Goal: Task Accomplishment & Management: Manage account settings

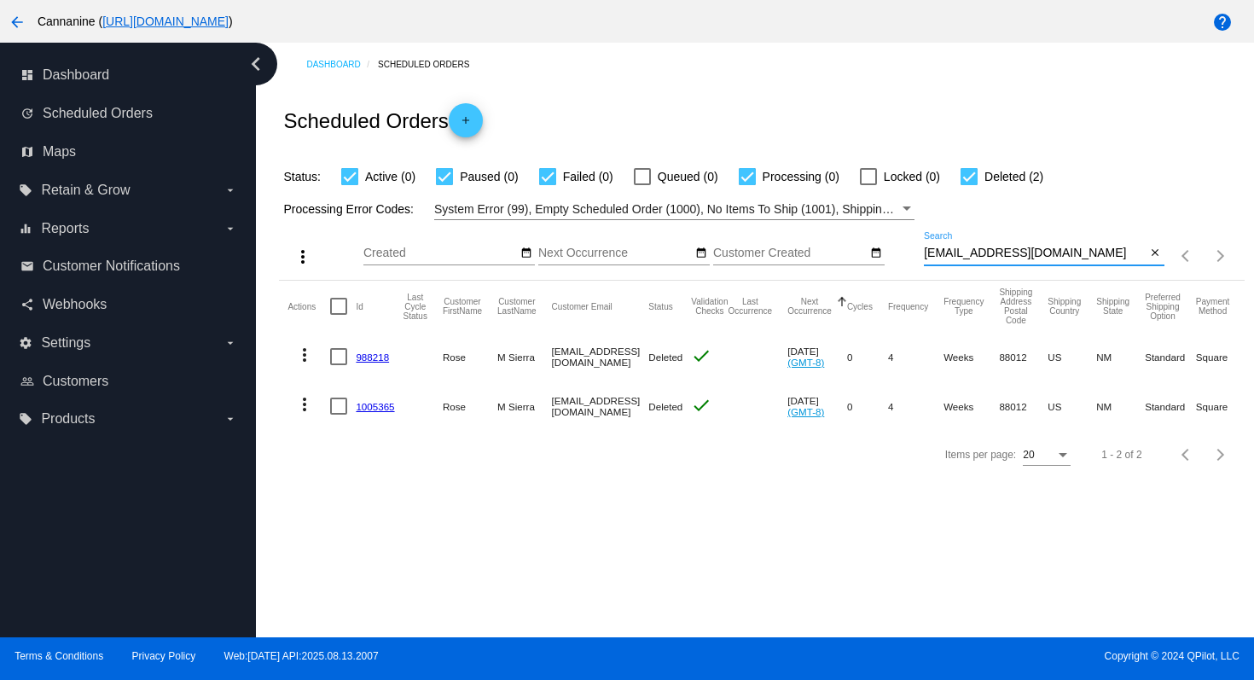
click at [17, 16] on mat-icon "arrow_back" at bounding box center [17, 22] width 20 height 20
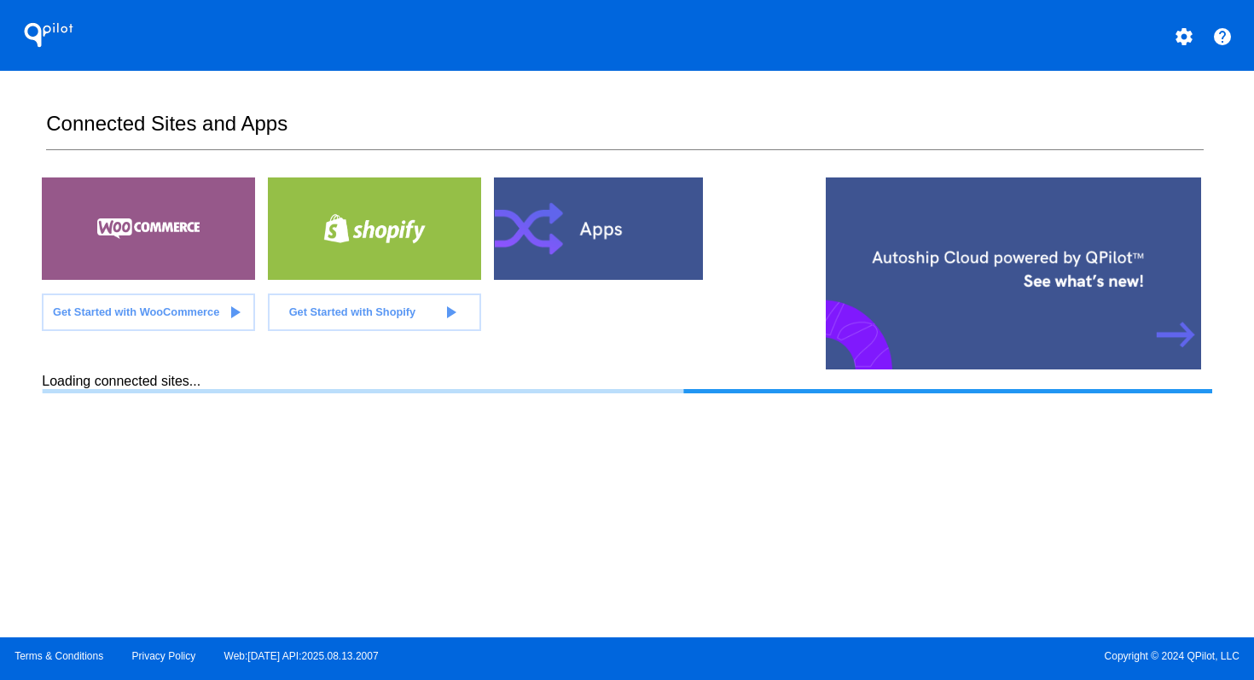
click at [1183, 38] on mat-icon "settings" at bounding box center [1184, 36] width 20 height 20
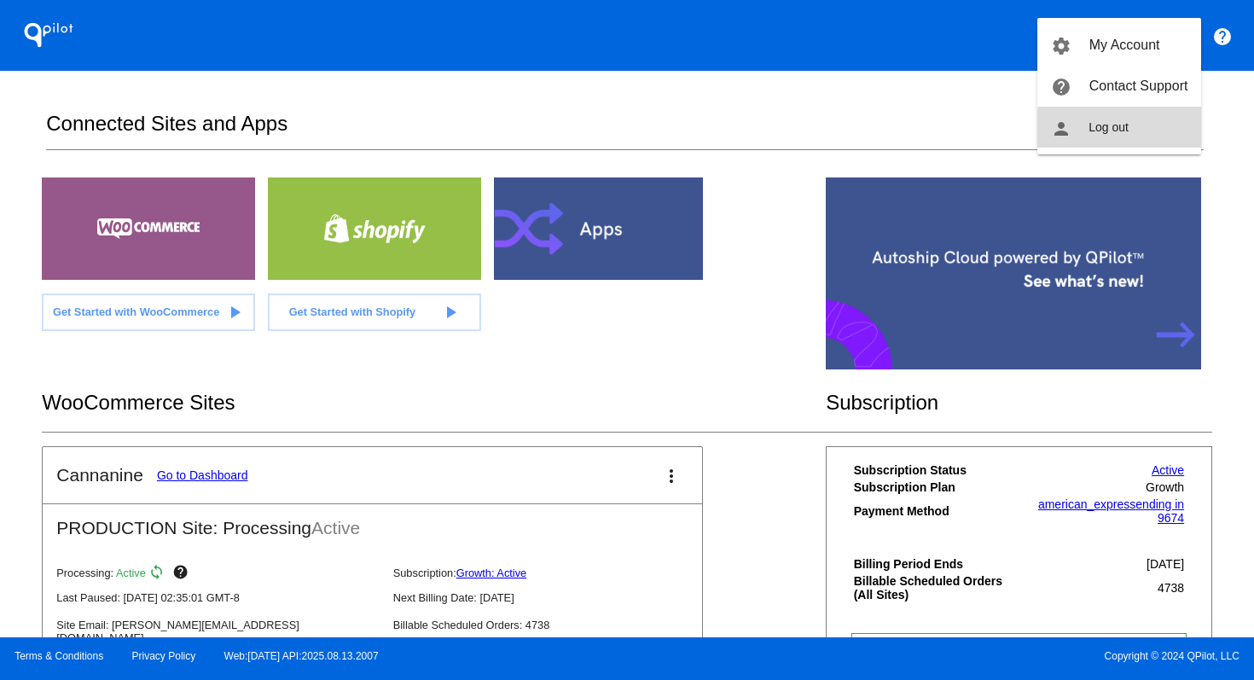
click at [1157, 131] on button "person Log out" at bounding box center [1120, 127] width 164 height 41
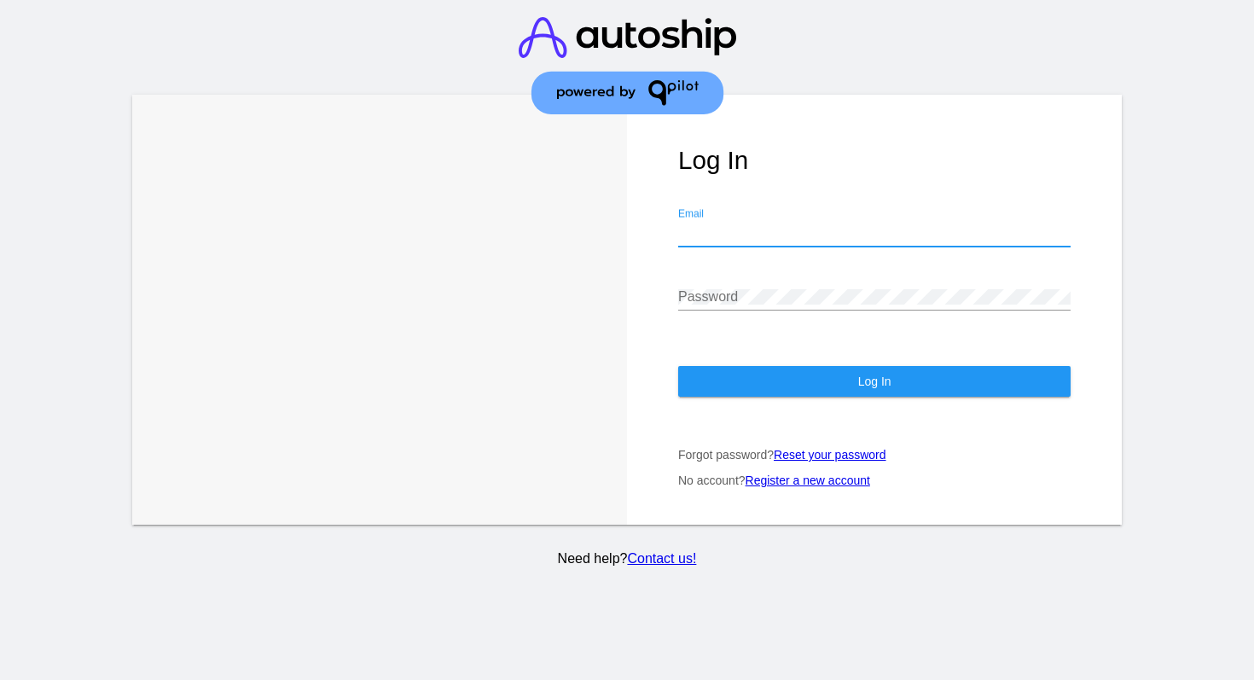
click at [794, 239] on input "Email" at bounding box center [874, 232] width 393 height 15
type input "[EMAIL_ADDRESS][DOMAIN_NAME]"
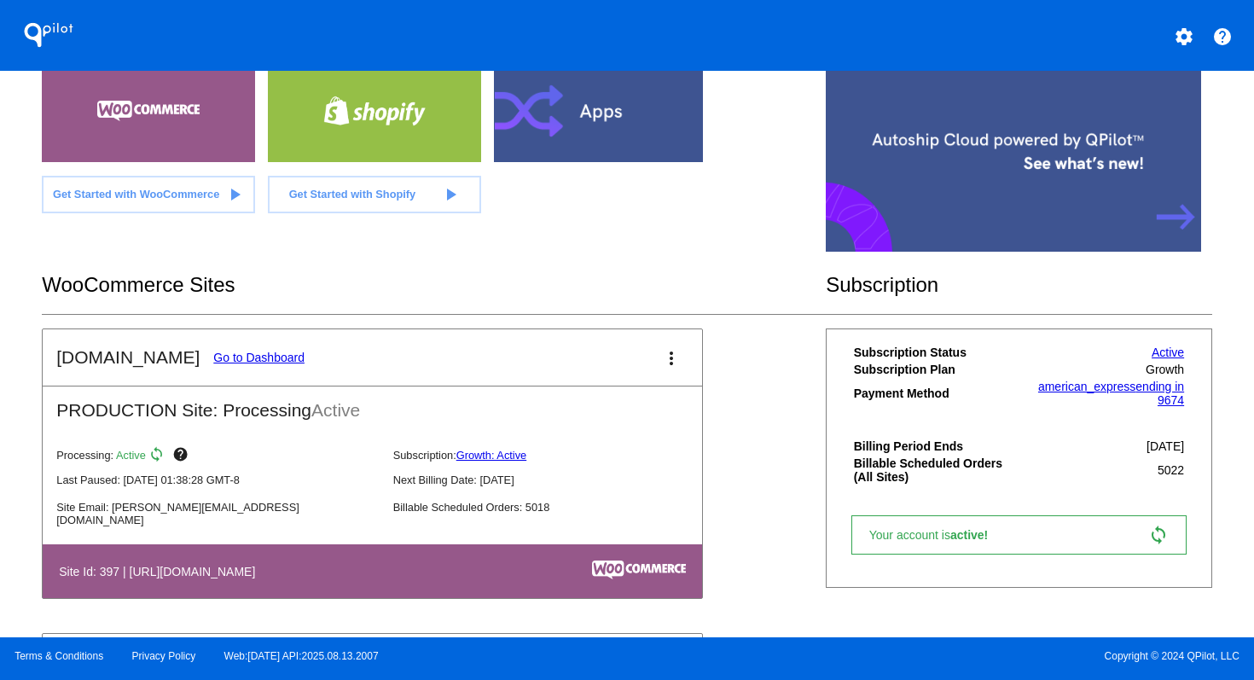
scroll to position [211, 0]
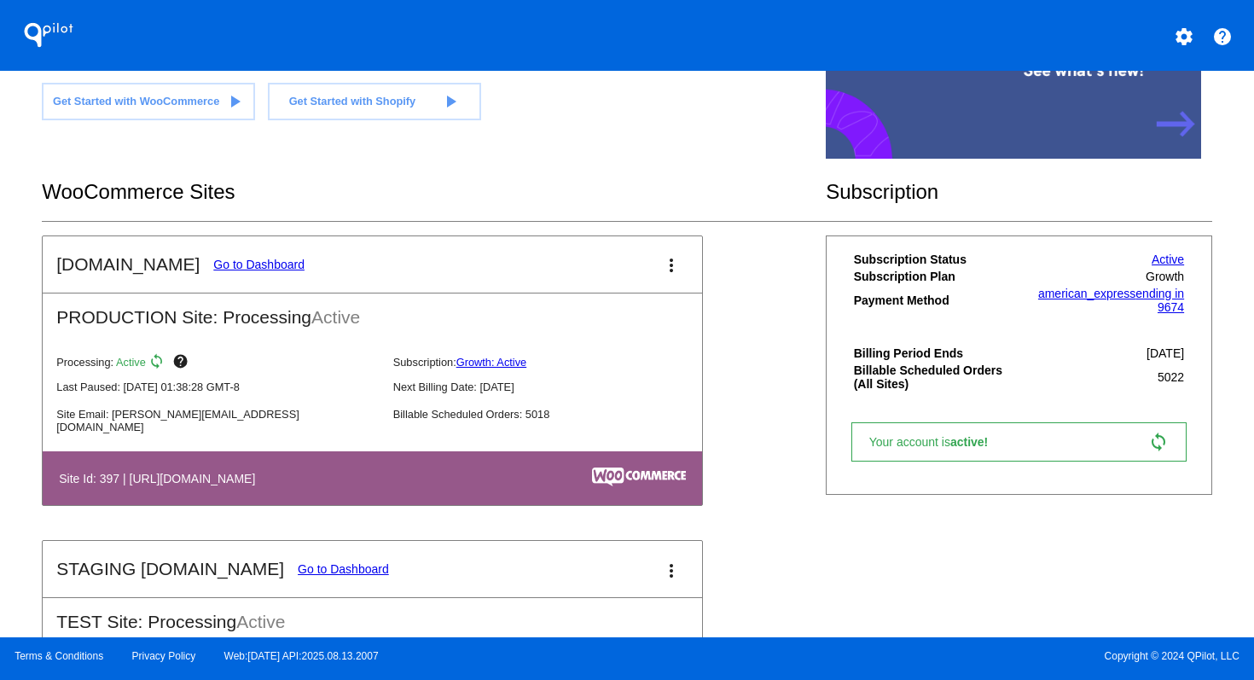
click at [265, 259] on link "Go to Dashboard" at bounding box center [258, 265] width 91 height 14
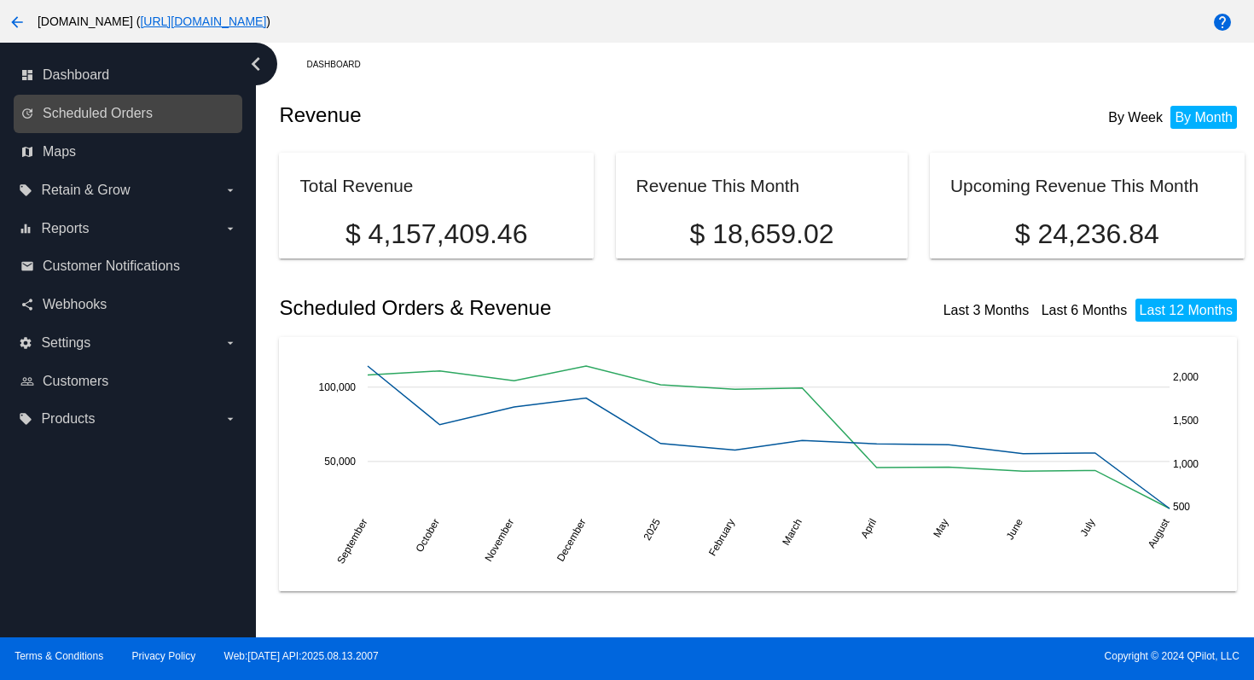
click at [185, 118] on link "update Scheduled Orders" at bounding box center [128, 113] width 217 height 27
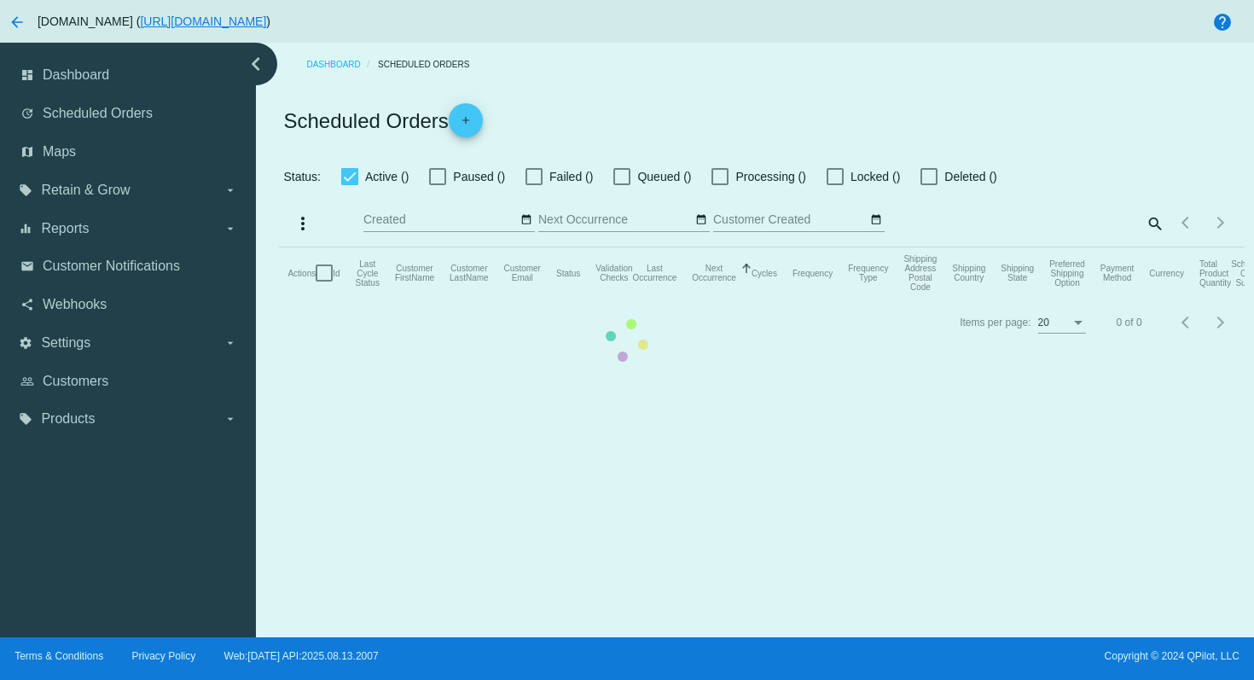
checkbox input "true"
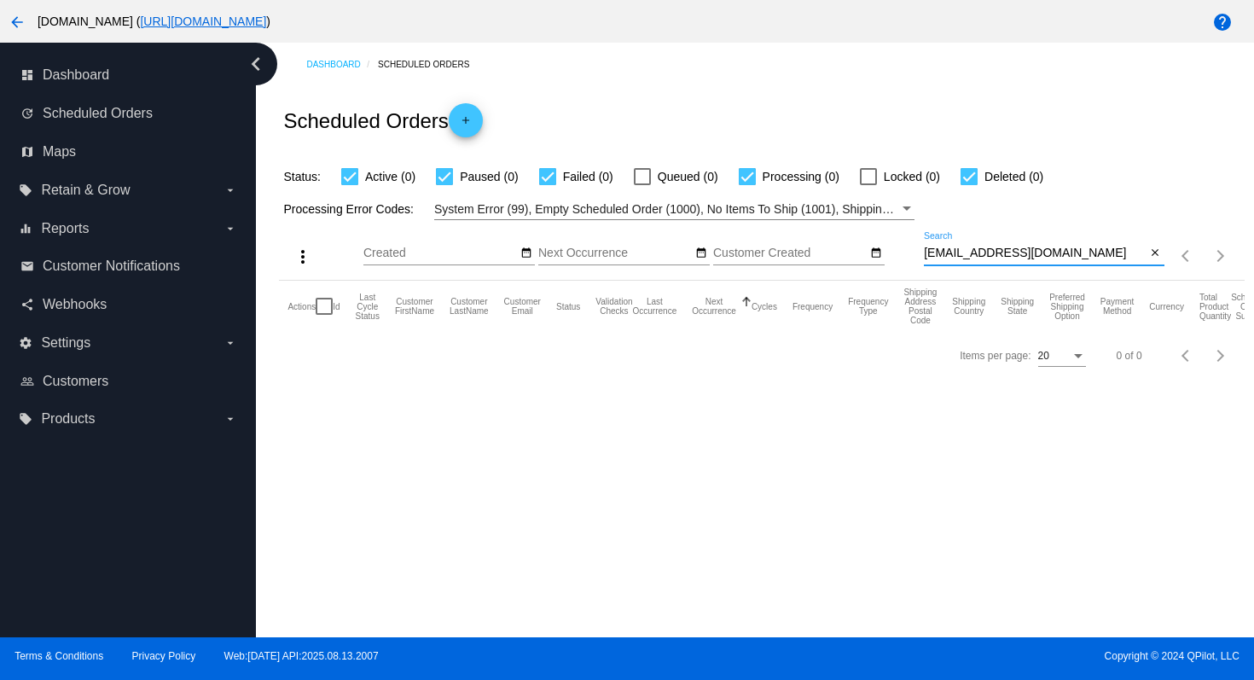
drag, startPoint x: 1091, startPoint y: 257, endPoint x: 919, endPoint y: 241, distance: 173.1
click at [919, 241] on div "more_vert Aug Jan Feb Mar [DATE]" at bounding box center [761, 250] width 965 height 61
paste input "mommylovestasha@ao"
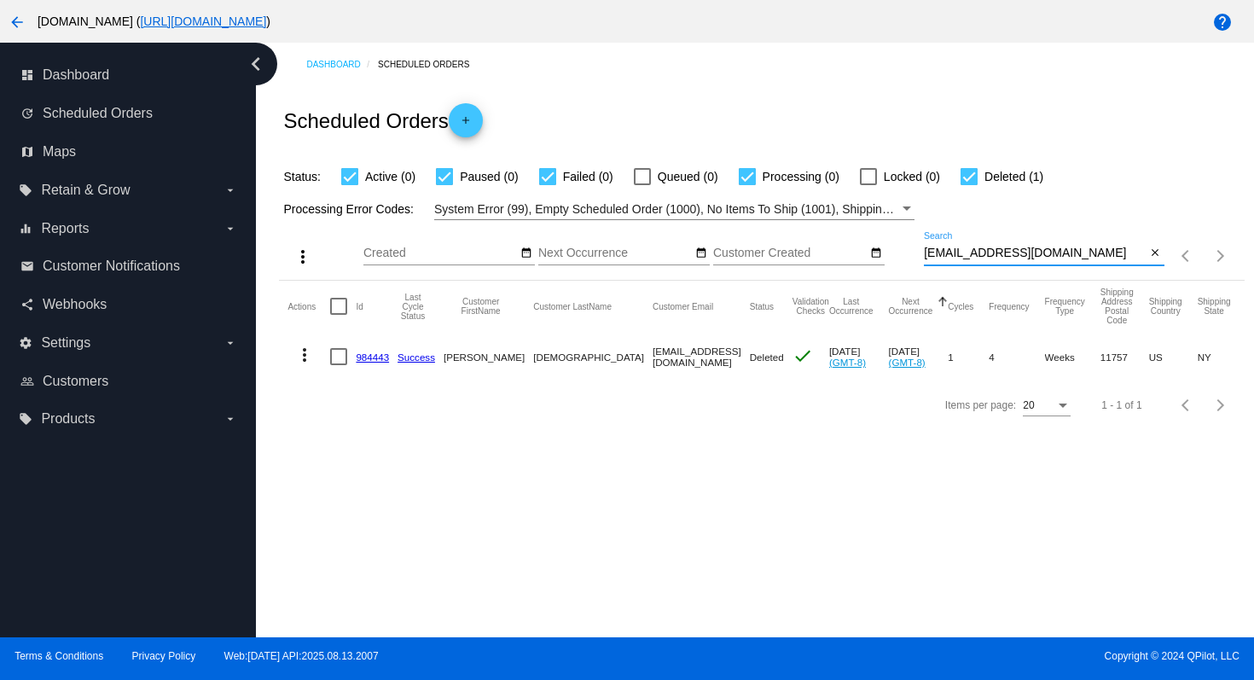
click at [306, 354] on mat-icon "more_vert" at bounding box center [304, 355] width 20 height 20
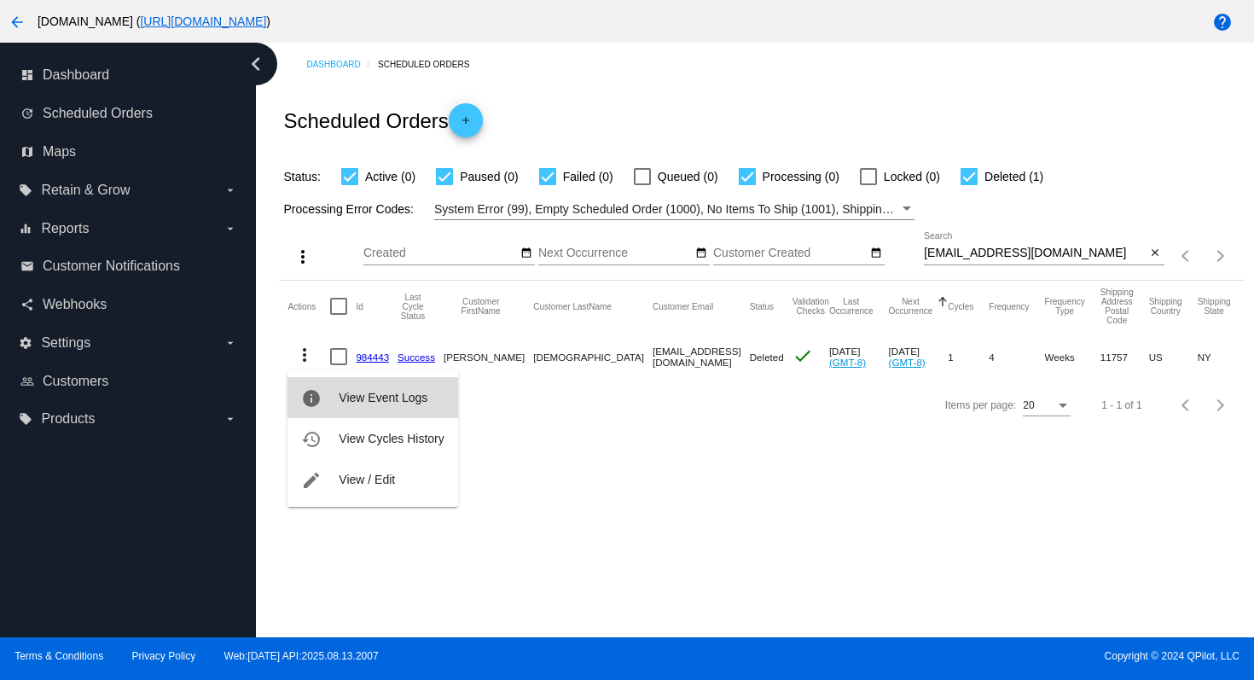
click at [377, 400] on span "View Event Logs" at bounding box center [383, 398] width 89 height 14
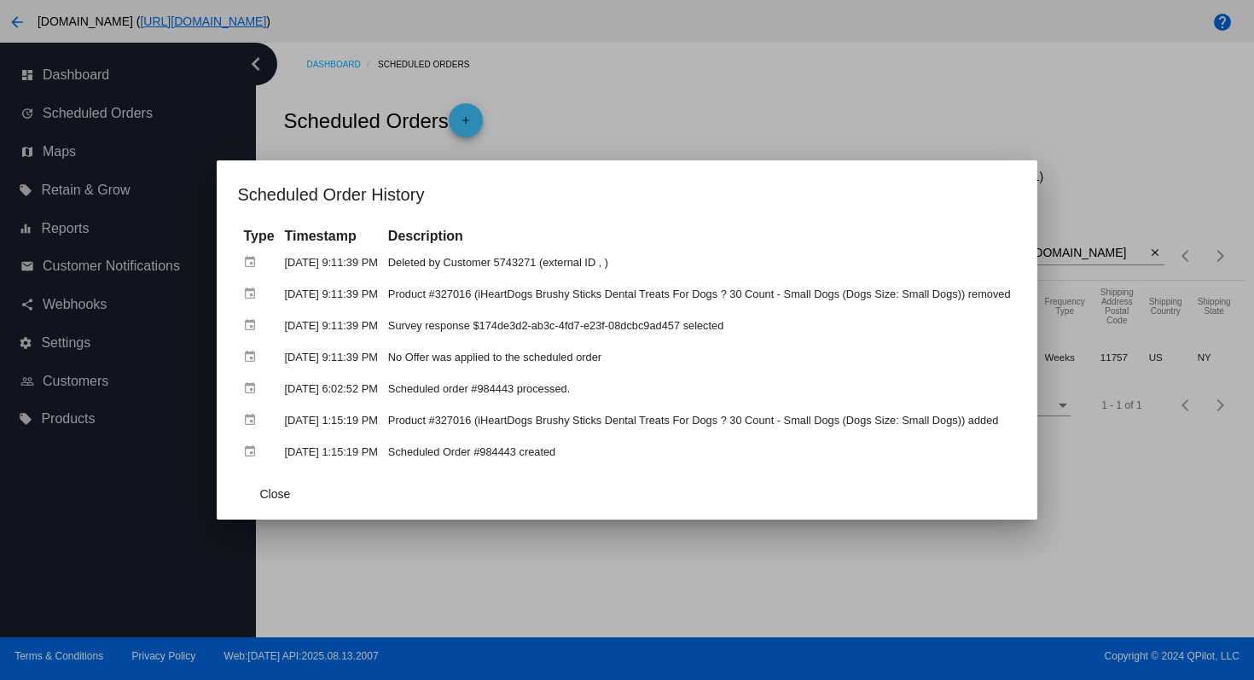
click at [569, 132] on div at bounding box center [627, 340] width 1254 height 680
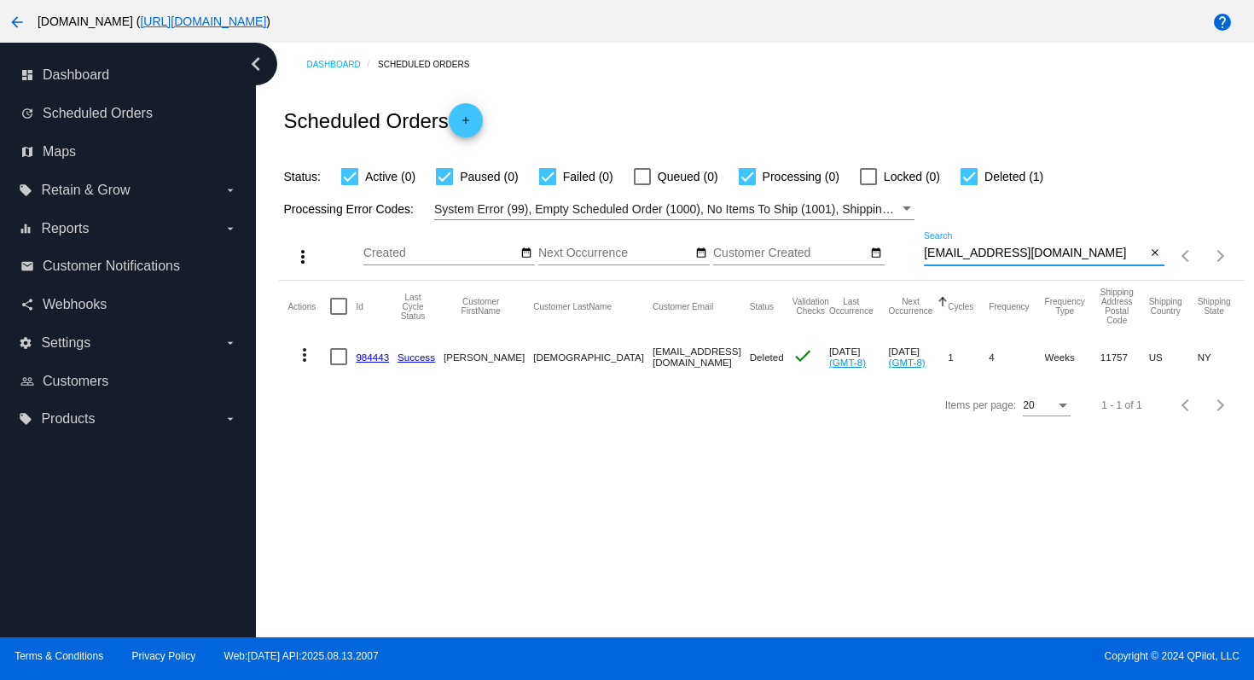
drag, startPoint x: 1086, startPoint y: 248, endPoint x: 911, endPoint y: 255, distance: 175.1
click at [911, 255] on div "more_vert Aug Jan Feb Mar [DATE]" at bounding box center [761, 250] width 965 height 61
paste input "grizzdadof2@gmai"
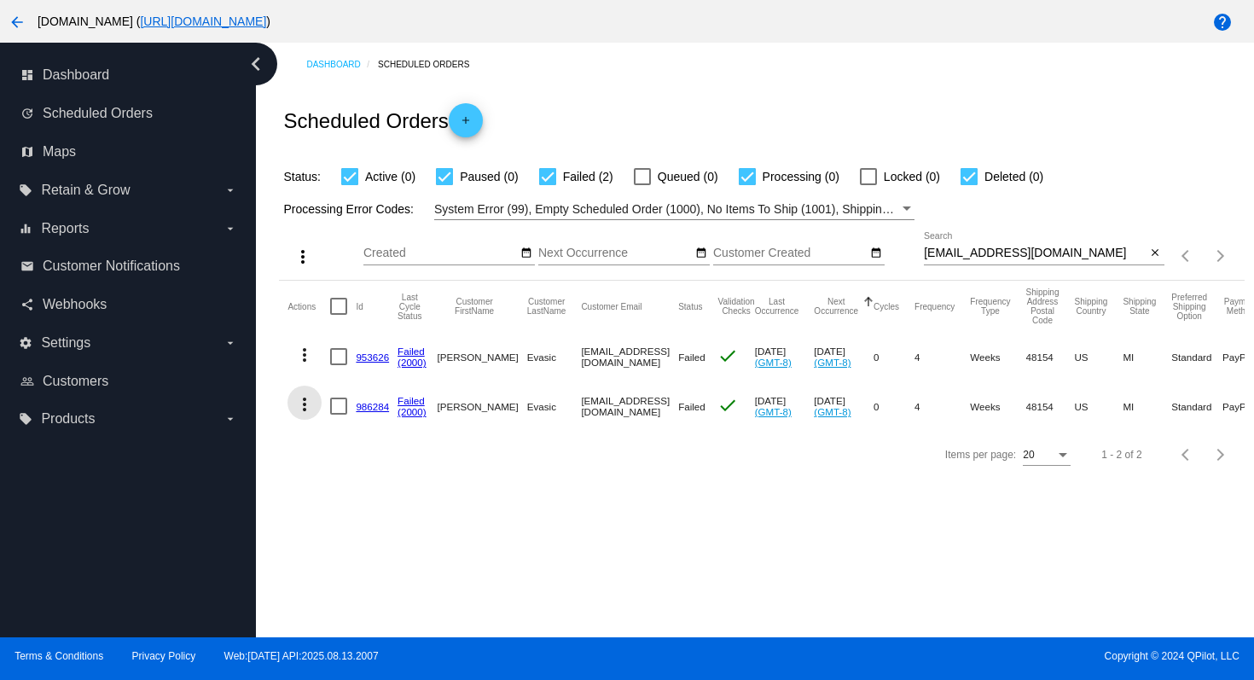
click at [306, 405] on mat-icon "more_vert" at bounding box center [304, 404] width 20 height 20
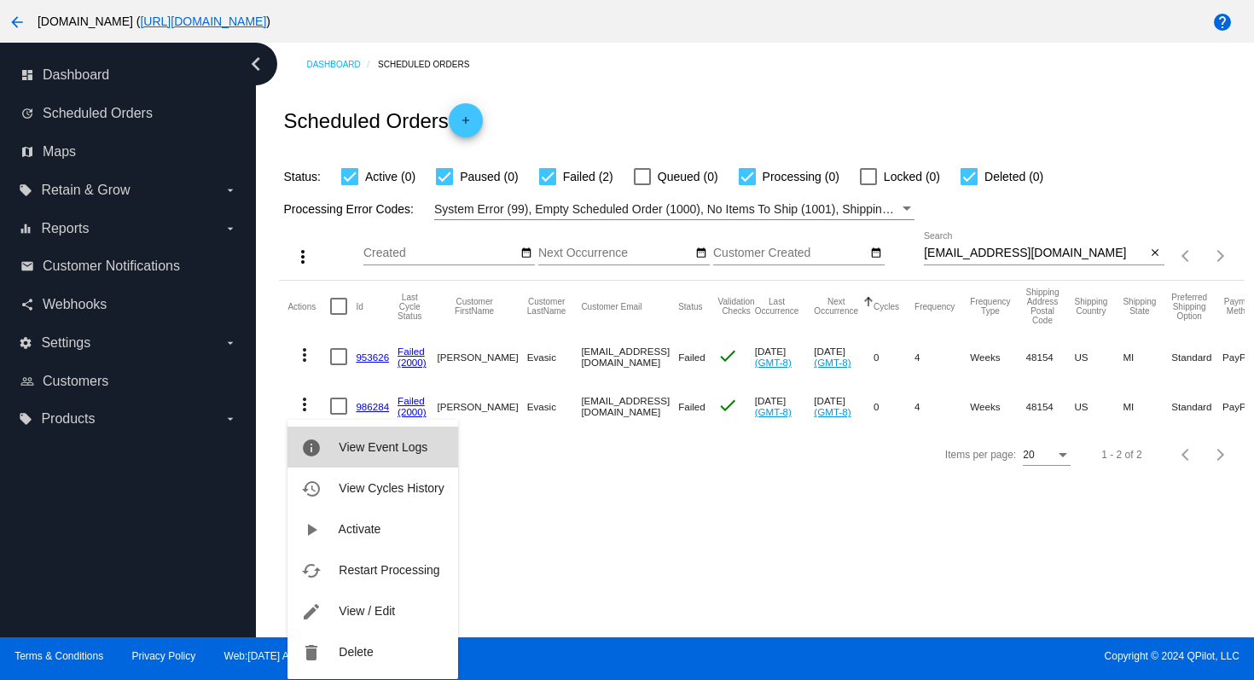
click at [373, 454] on button "info View Event Logs" at bounding box center [373, 447] width 170 height 41
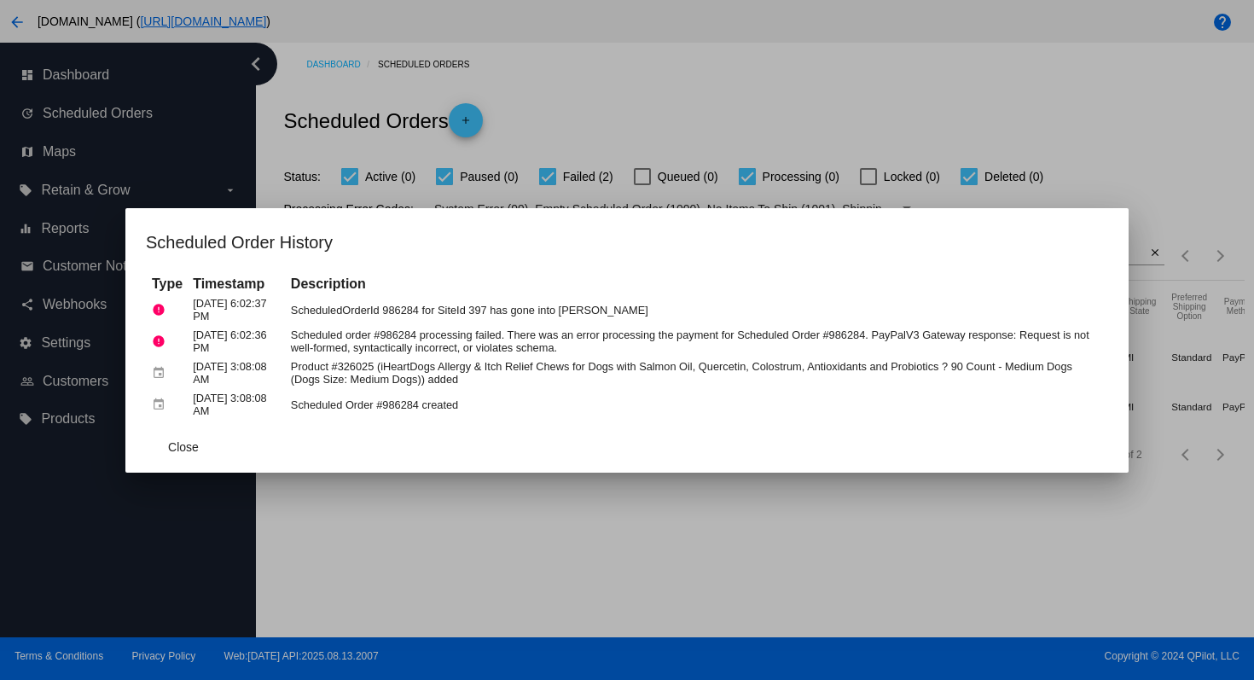
click at [634, 97] on div at bounding box center [627, 340] width 1254 height 680
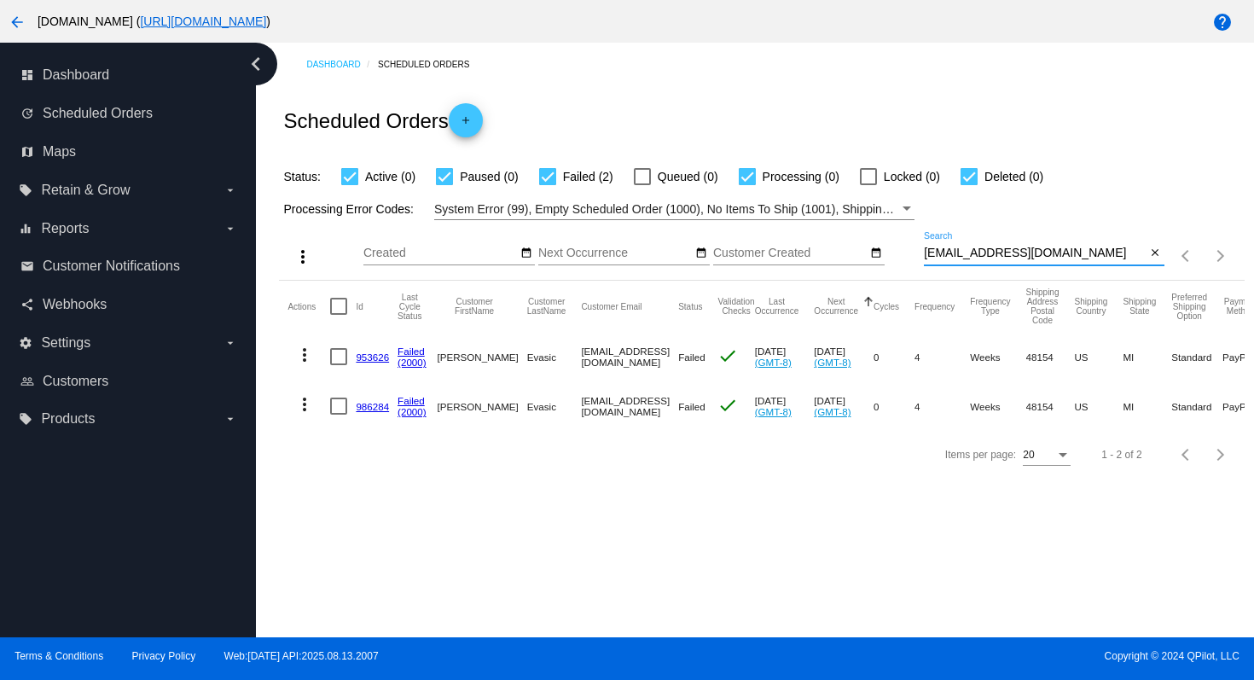
drag, startPoint x: 1065, startPoint y: 252, endPoint x: 899, endPoint y: 256, distance: 166.5
click at [899, 256] on div "more_vert Aug Jan Feb Mar [DATE]" at bounding box center [761, 250] width 965 height 61
paste input "poseygirl44"
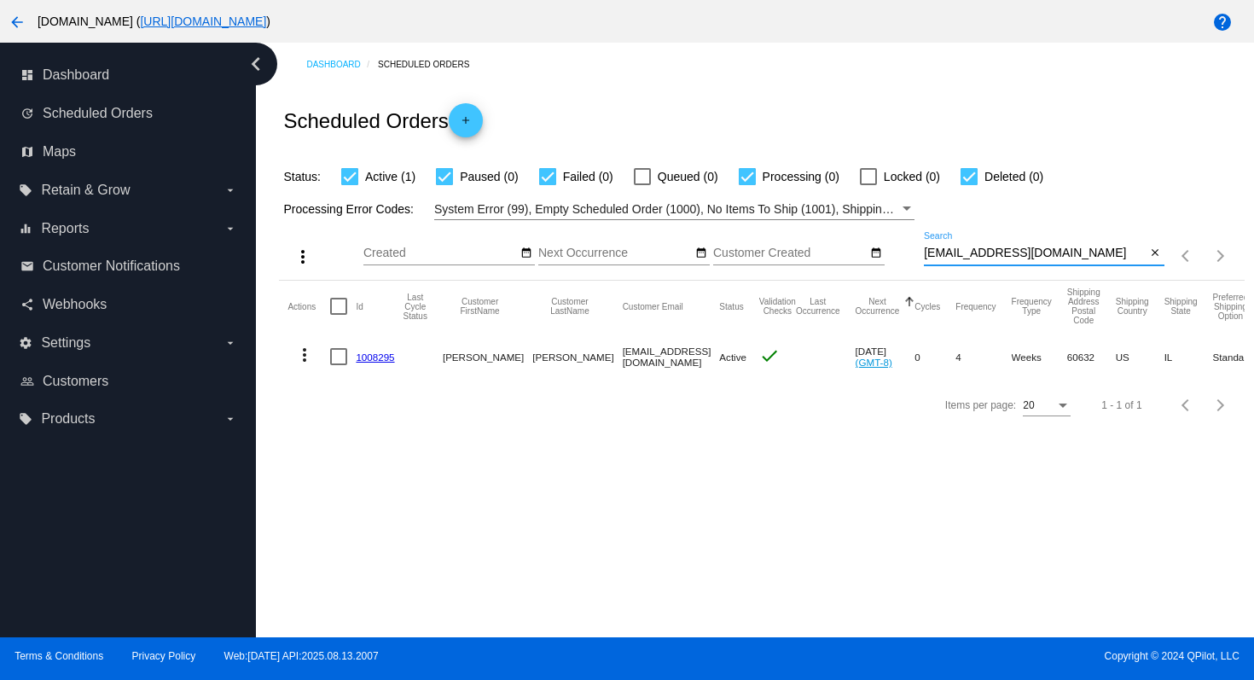
type input "[EMAIL_ADDRESS][DOMAIN_NAME]"
click at [307, 360] on mat-icon "more_vert" at bounding box center [304, 355] width 20 height 20
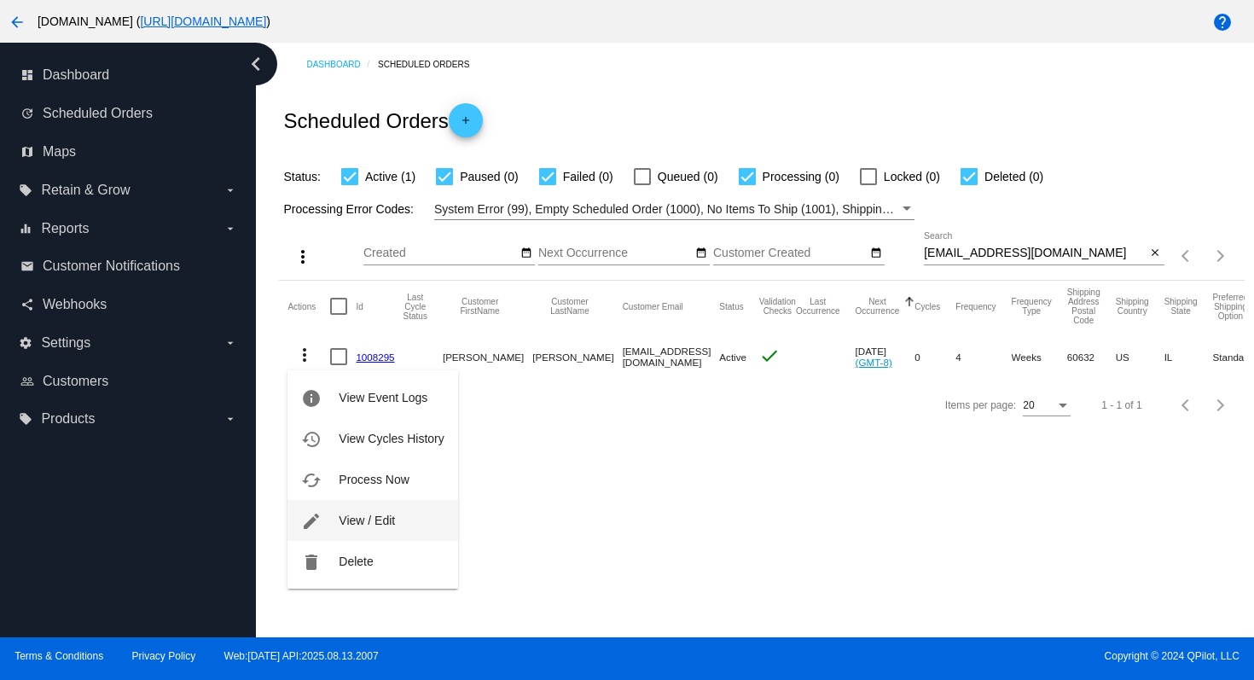
click at [349, 520] on span "View / Edit" at bounding box center [367, 521] width 56 height 14
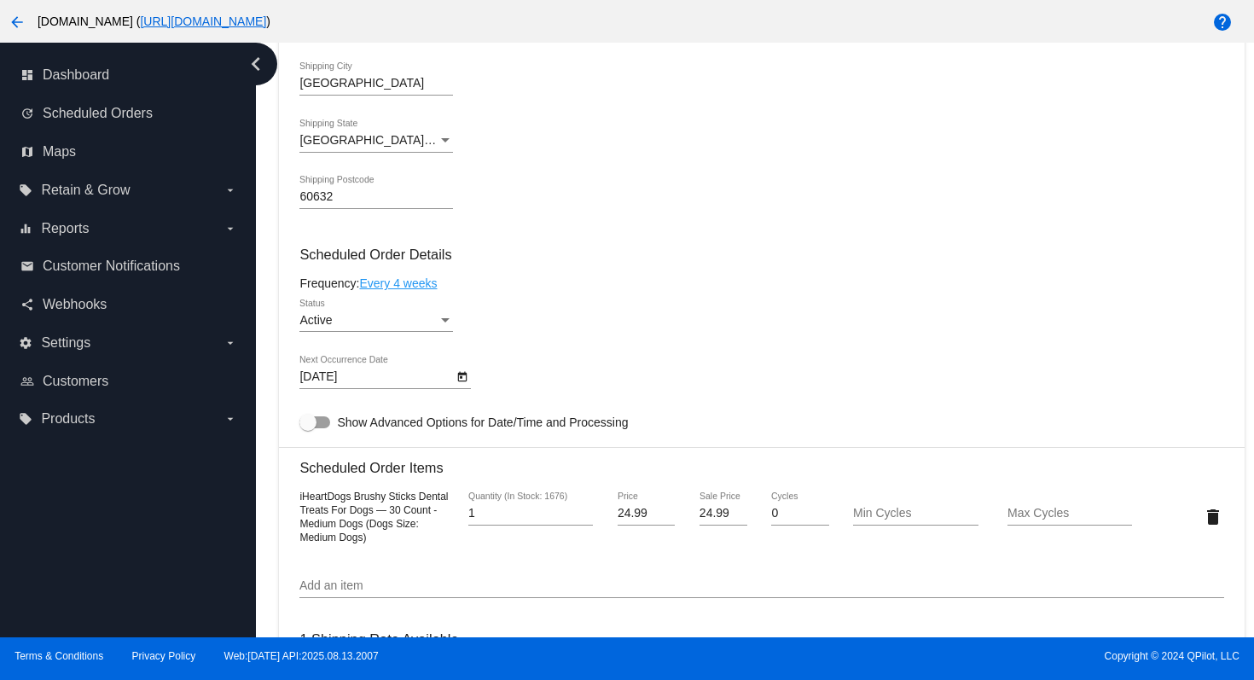
scroll to position [795, 0]
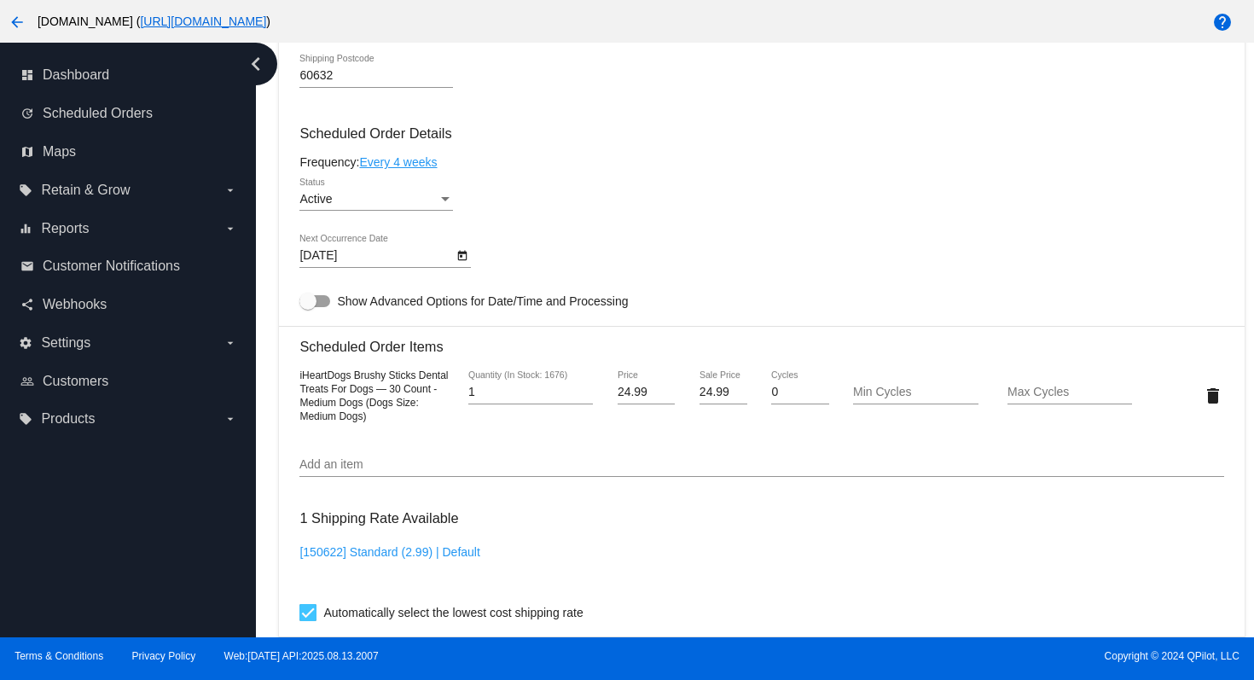
click at [407, 207] on div "Active" at bounding box center [369, 200] width 138 height 14
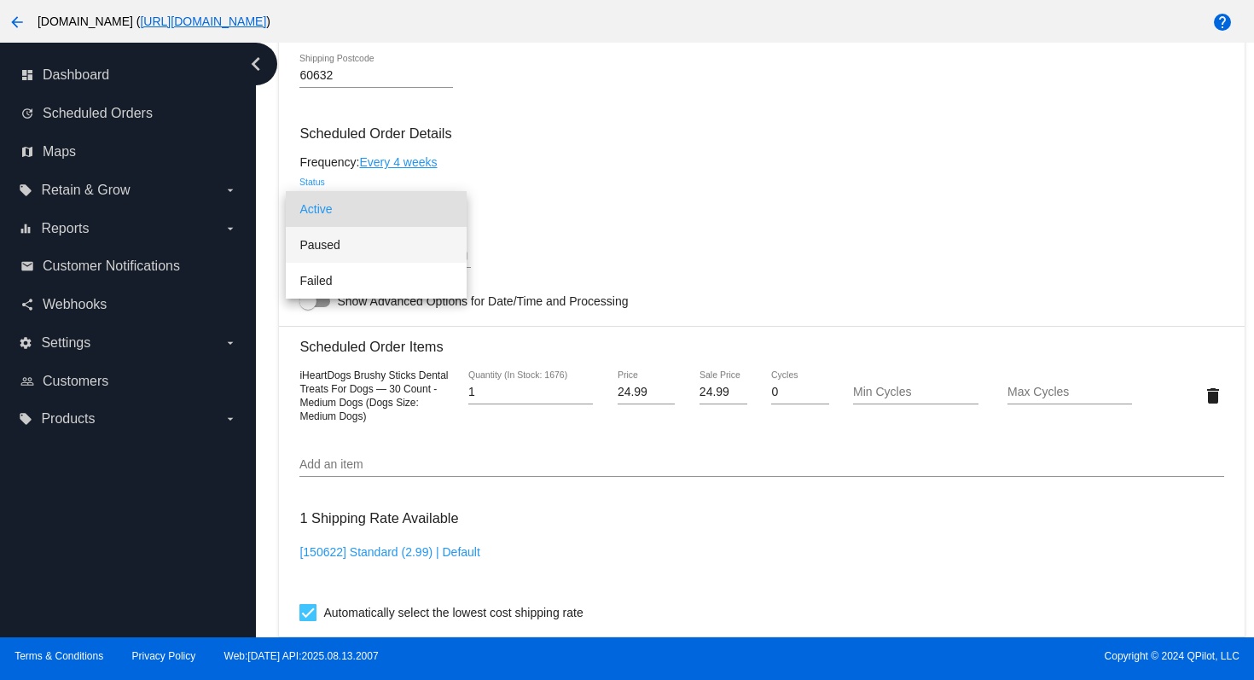
click at [375, 255] on span "Paused" at bounding box center [377, 245] width 154 height 36
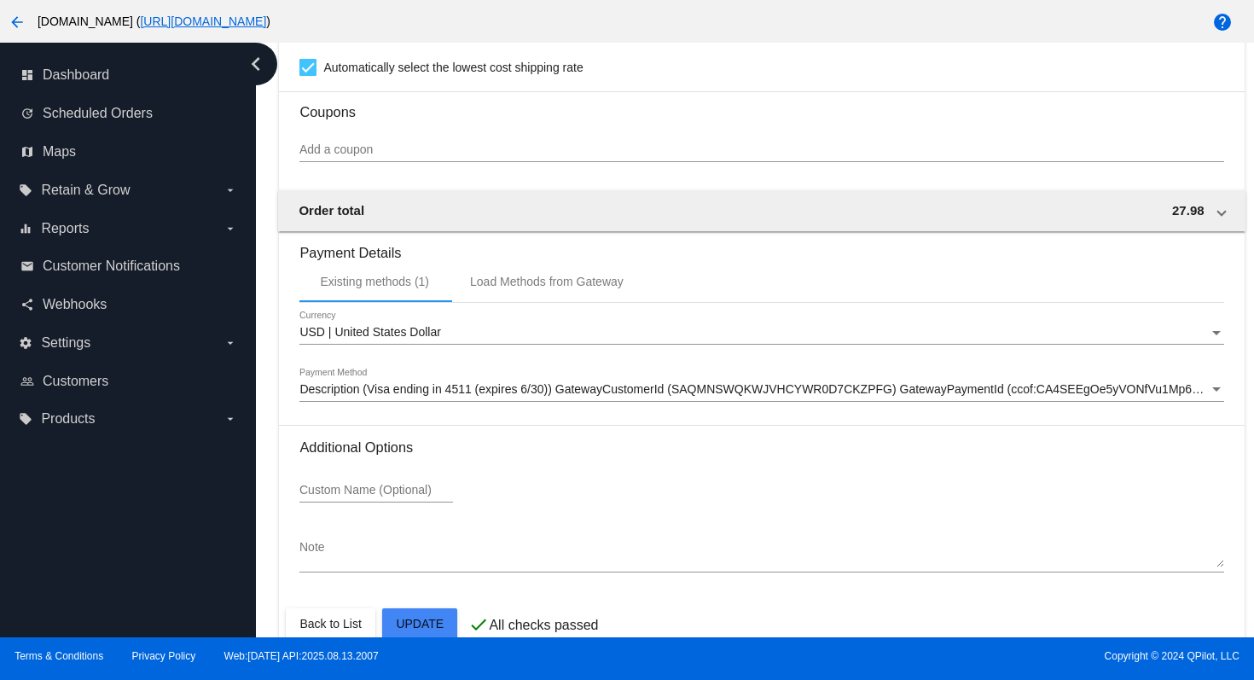
scroll to position [1388, 0]
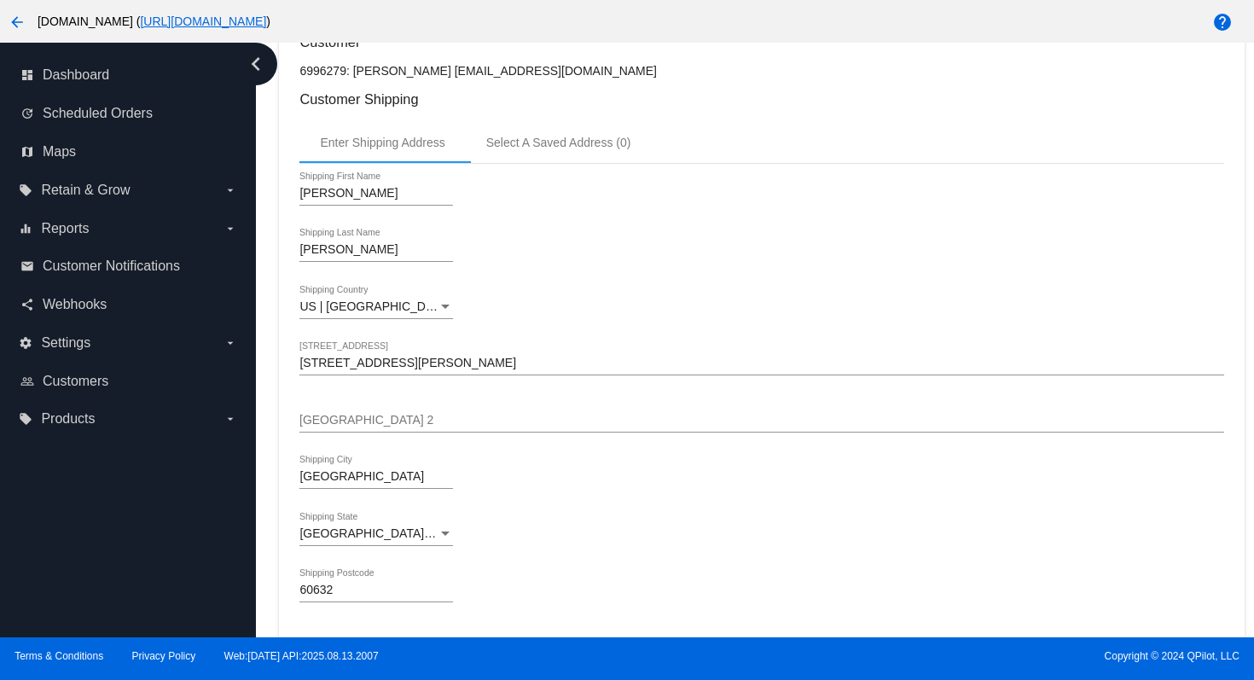
scroll to position [0, 0]
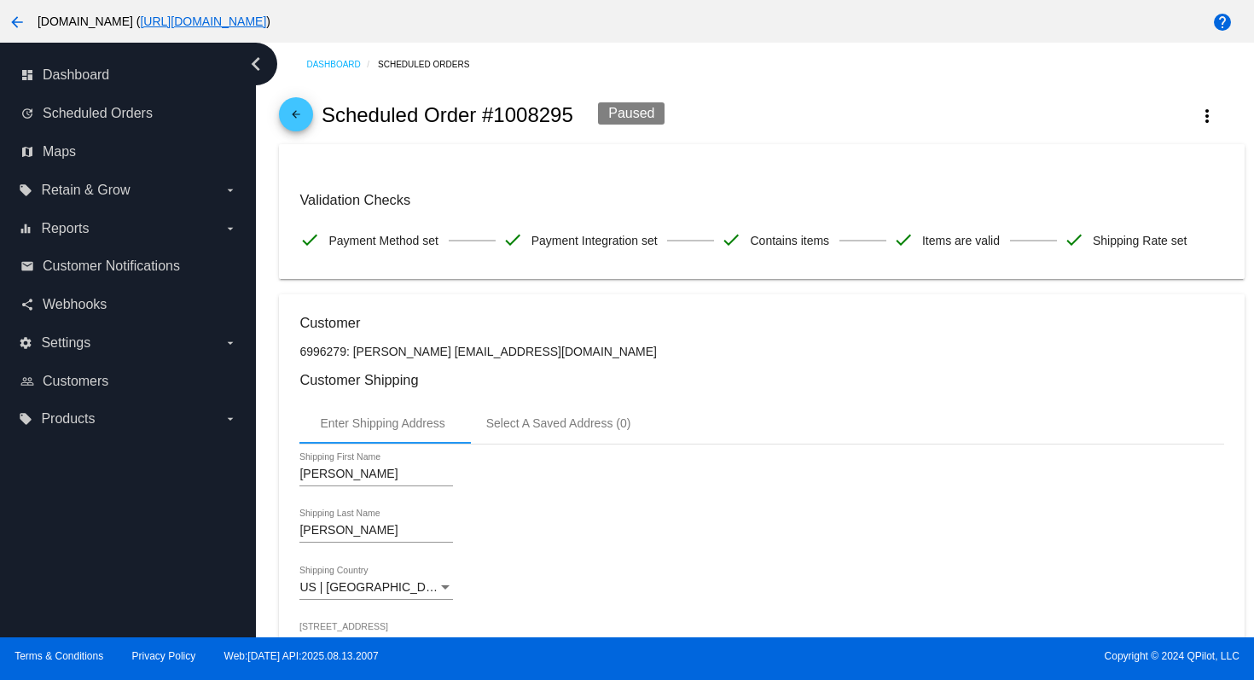
click at [293, 119] on mat-icon "arrow_back" at bounding box center [296, 118] width 20 height 20
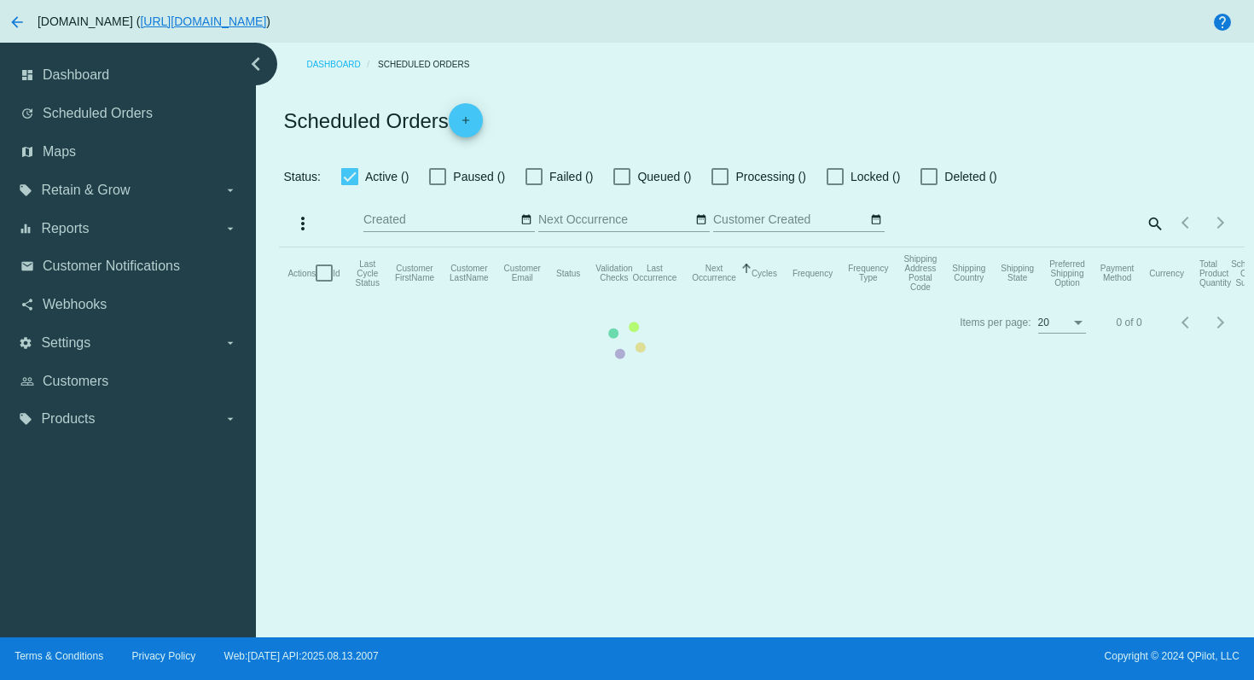
checkbox input "true"
